Goal: Communication & Community: Answer question/provide support

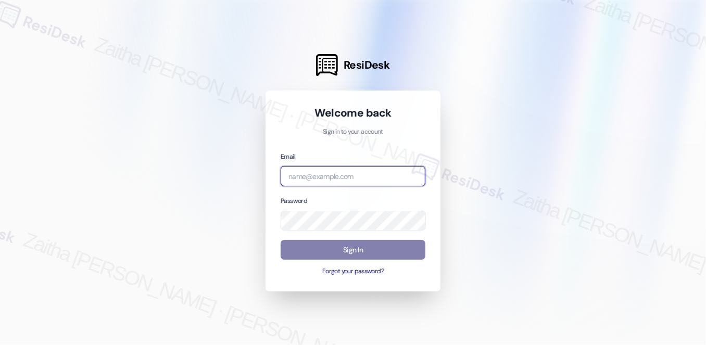
click at [350, 174] on input "email" at bounding box center [353, 176] width 145 height 20
type input "[EMAIL_ADDRESS][PERSON_NAME][DOMAIN_NAME]"
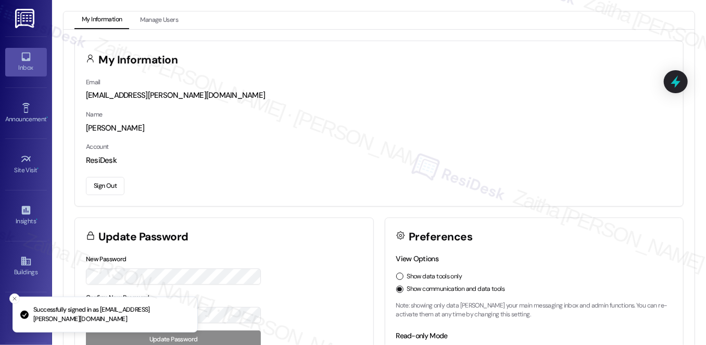
click at [30, 65] on div "Inbox" at bounding box center [26, 67] width 52 height 10
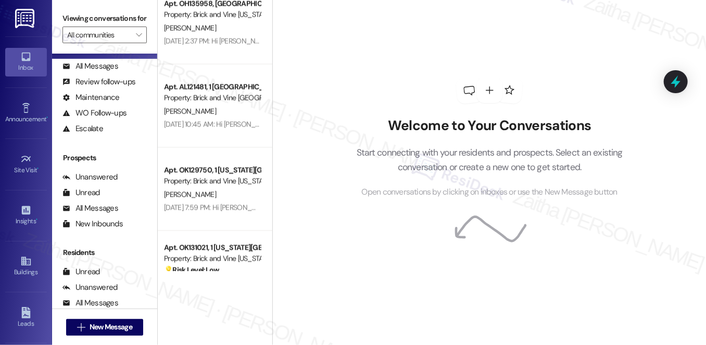
scroll to position [124, 0]
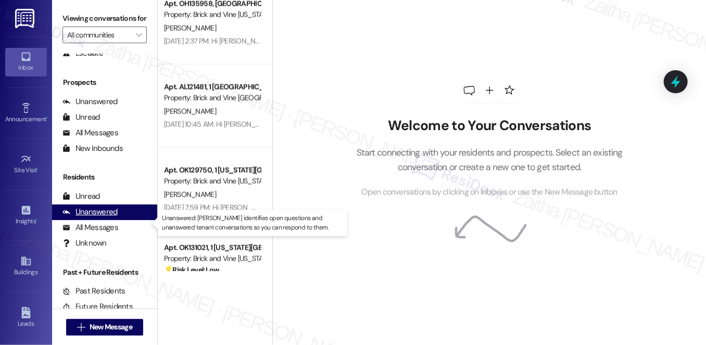
click at [112, 218] on div "Unanswered" at bounding box center [89, 212] width 55 height 11
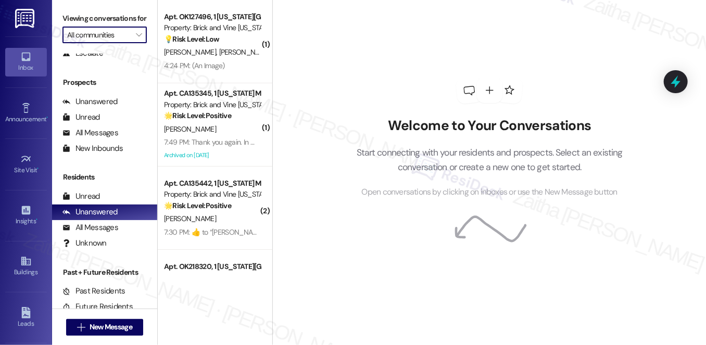
click at [111, 43] on input "All communities" at bounding box center [98, 35] width 63 height 17
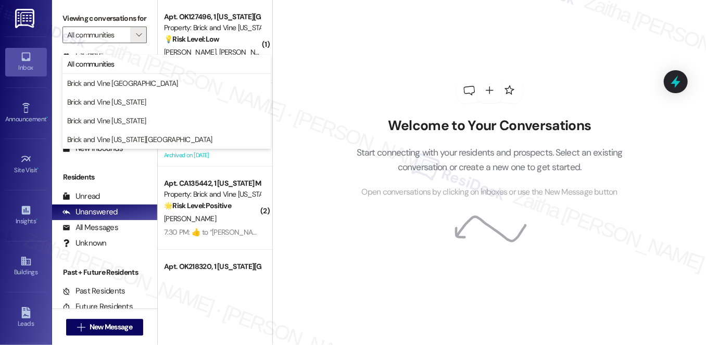
click at [381, 38] on div "Welcome to Your Conversations Start connecting with your residents and prospect…" at bounding box center [489, 138] width 312 height 276
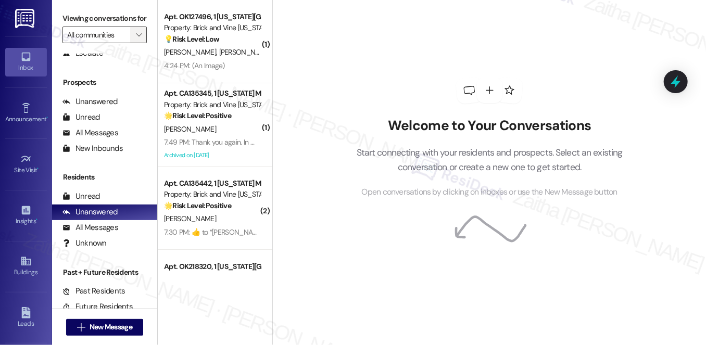
click at [130, 43] on button "" at bounding box center [138, 35] width 17 height 17
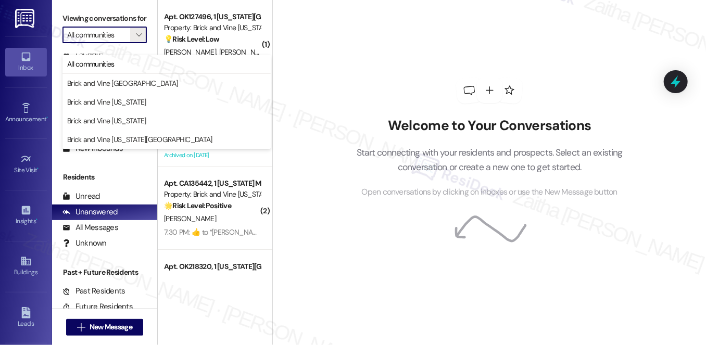
click at [378, 42] on div "Welcome to Your Conversations Start connecting with your residents and prospect…" at bounding box center [489, 138] width 312 height 276
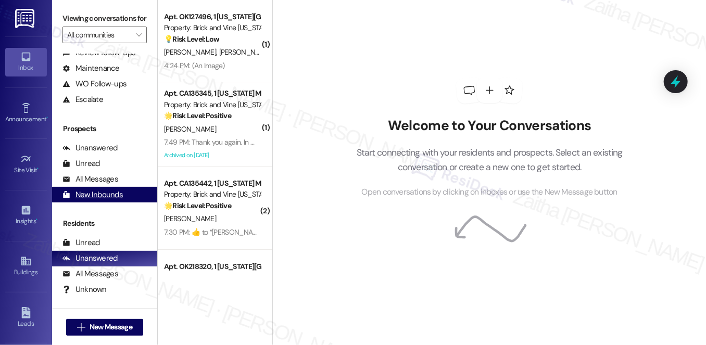
scroll to position [0, 0]
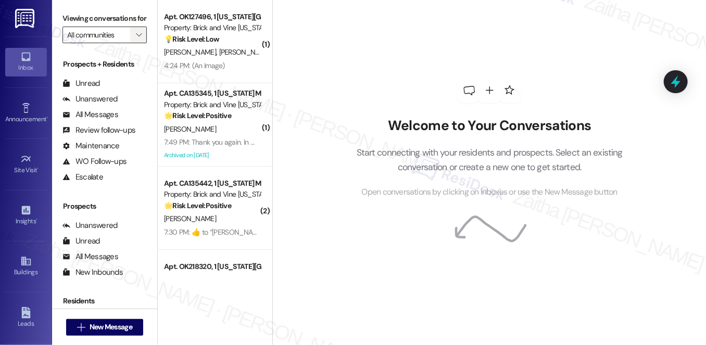
click at [136, 43] on span "" at bounding box center [139, 35] width 10 height 17
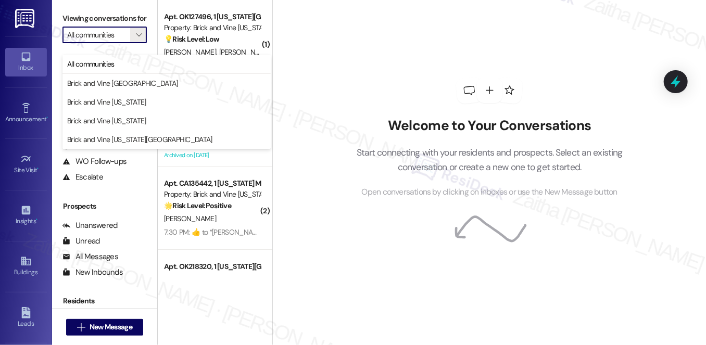
click at [346, 66] on div "Welcome to Your Conversations Start connecting with your residents and prospect…" at bounding box center [489, 138] width 312 height 276
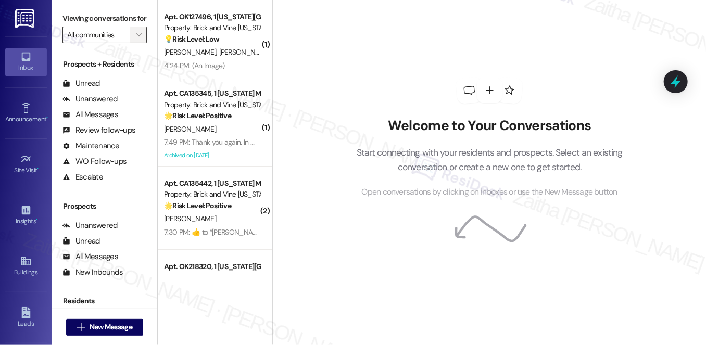
click at [137, 39] on icon "" at bounding box center [139, 35] width 6 height 8
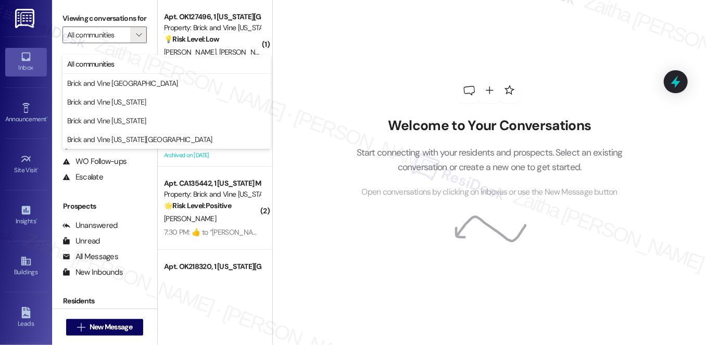
click at [423, 72] on div "Welcome to Your Conversations Start connecting with your residents and prospect…" at bounding box center [489, 138] width 312 height 276
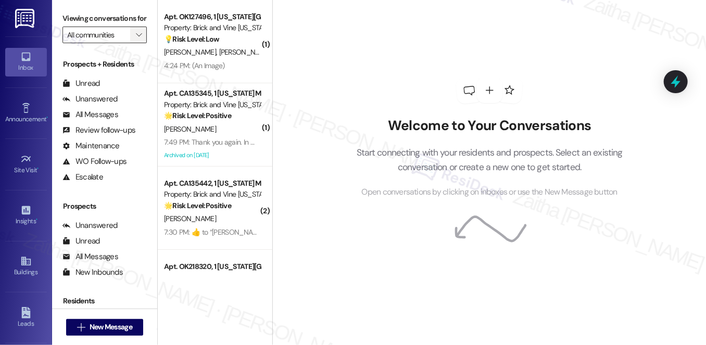
click at [138, 39] on icon "" at bounding box center [139, 35] width 6 height 8
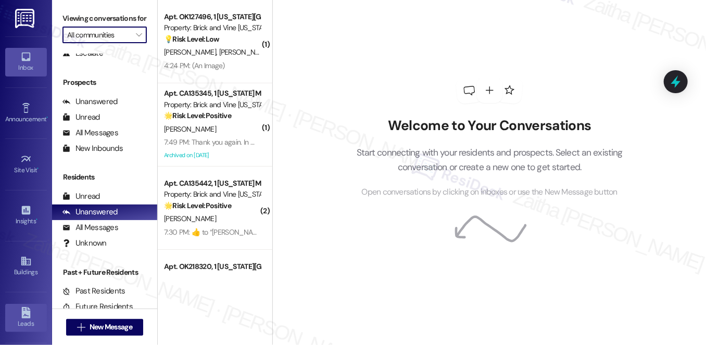
scroll to position [142, 0]
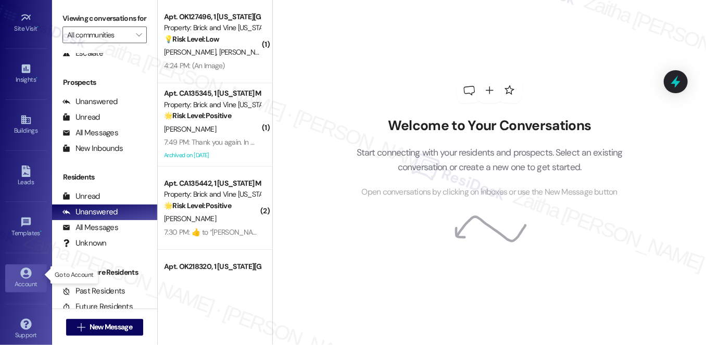
click at [19, 282] on div "Account" at bounding box center [26, 284] width 52 height 10
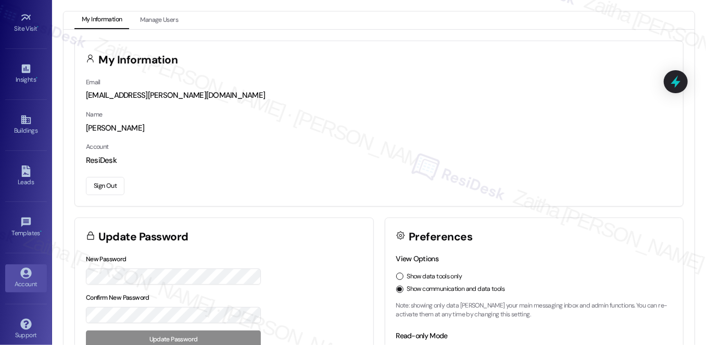
click at [99, 185] on button "Sign Out" at bounding box center [105, 186] width 39 height 18
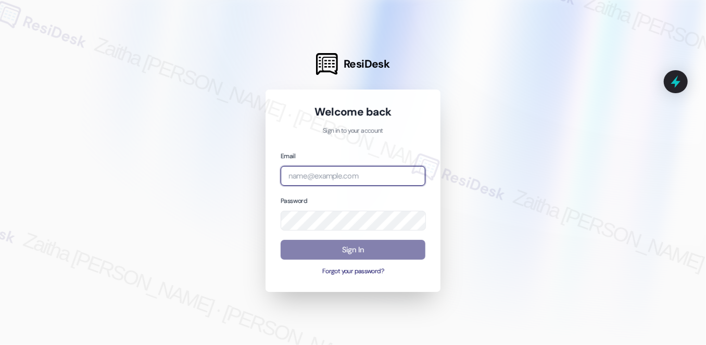
click at [345, 171] on input "email" at bounding box center [353, 176] width 145 height 20
type input "[EMAIL_ADDRESS][PERSON_NAME][DOMAIN_NAME]"
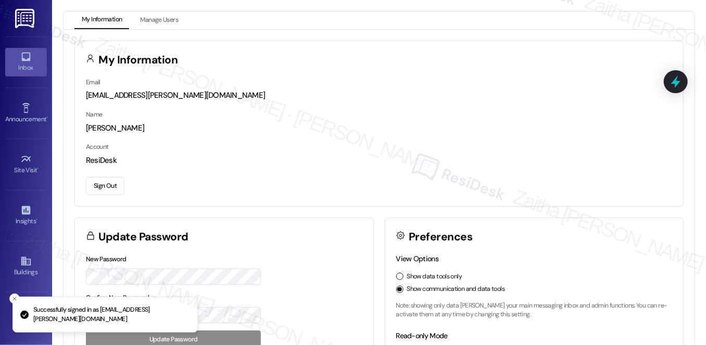
click at [26, 62] on div "Inbox" at bounding box center [26, 67] width 52 height 10
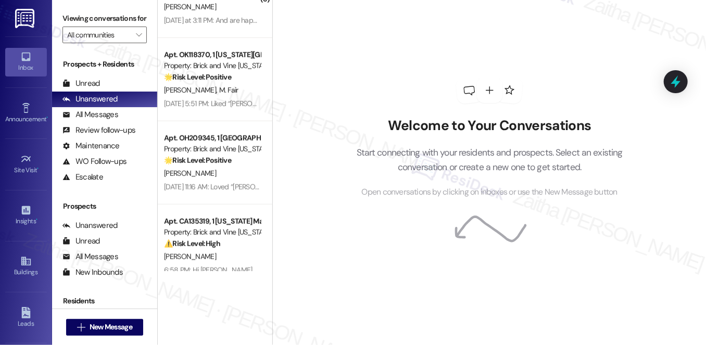
scroll to position [473, 0]
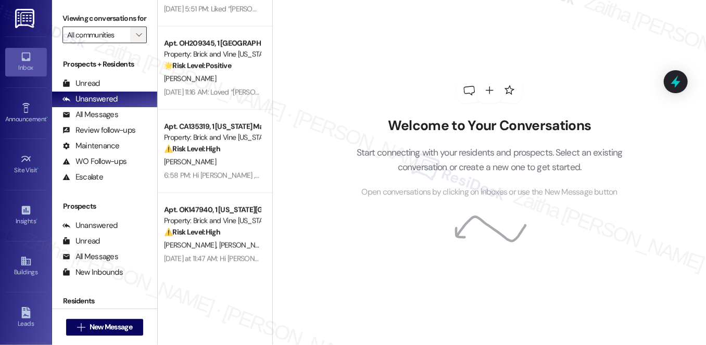
click at [136, 39] on icon "" at bounding box center [139, 35] width 6 height 8
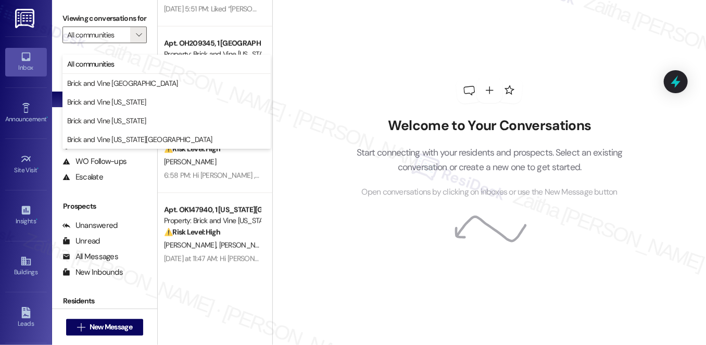
click at [371, 66] on div "Welcome to Your Conversations Start connecting with your residents and prospect…" at bounding box center [489, 138] width 312 height 276
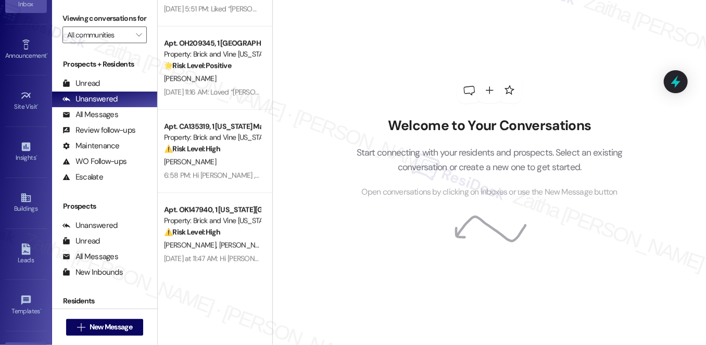
scroll to position [147, 0]
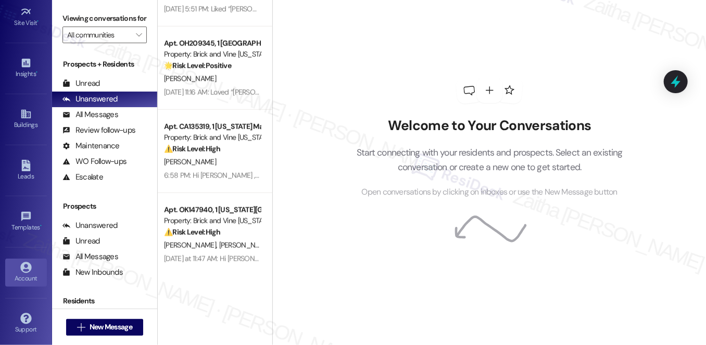
click at [28, 279] on div "Account" at bounding box center [26, 278] width 52 height 10
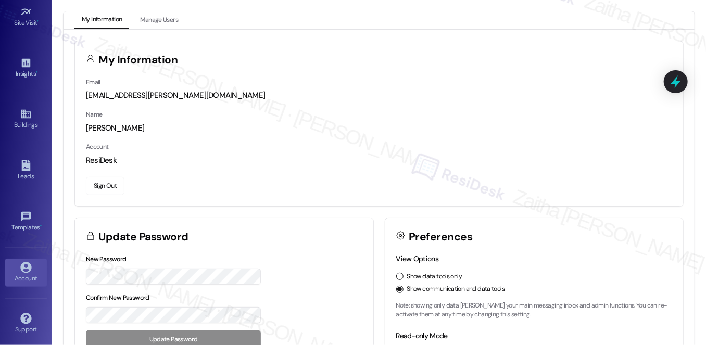
click at [108, 186] on button "Sign Out" at bounding box center [105, 186] width 39 height 18
